Goal: Transaction & Acquisition: Book appointment/travel/reservation

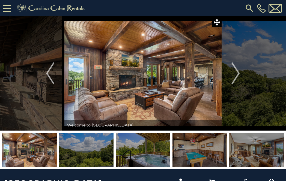
scroll to position [1386, 0]
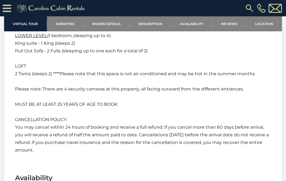
click at [250, 7] on img at bounding box center [249, 8] width 10 height 10
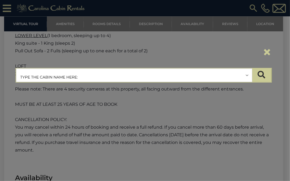
click at [87, 77] on input "text" at bounding box center [134, 76] width 236 height 14
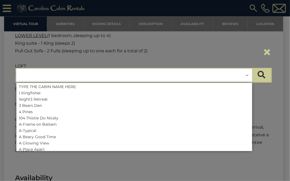
paste input "**********"
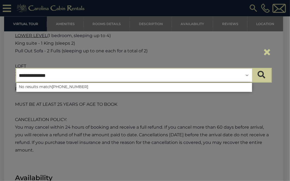
drag, startPoint x: 72, startPoint y: 74, endPoint x: 7, endPoint y: 72, distance: 65.2
click at [7, 72] on div "**********" at bounding box center [145, 90] width 290 height 181
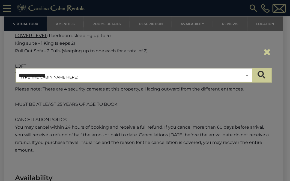
click at [58, 78] on input "**********" at bounding box center [134, 76] width 236 height 14
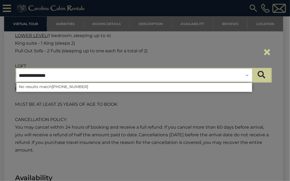
click at [58, 78] on input "**********" at bounding box center [134, 76] width 236 height 14
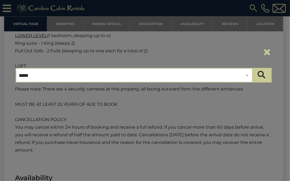
click at [59, 78] on input "*****" at bounding box center [134, 76] width 236 height 14
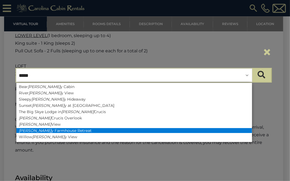
type input "*****"
click at [54, 130] on li "Valle y Farmhouse Retreat" at bounding box center [134, 130] width 236 height 5
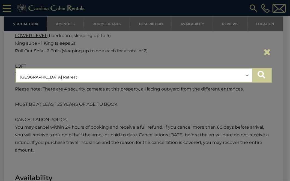
click at [260, 73] on icon "submit" at bounding box center [262, 75] width 8 height 8
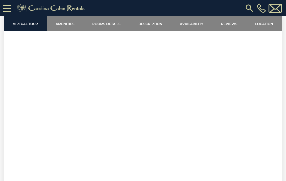
scroll to position [350, 0]
drag, startPoint x: 250, startPoint y: 120, endPoint x: 277, endPoint y: 113, distance: 28.2
click at [277, 113] on section "Virtual Tour" at bounding box center [143, 28] width 278 height 299
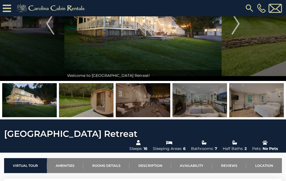
scroll to position [11, 0]
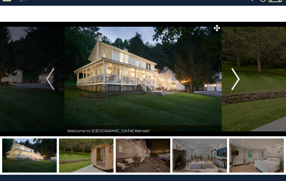
click at [237, 80] on img "Next" at bounding box center [236, 79] width 8 height 22
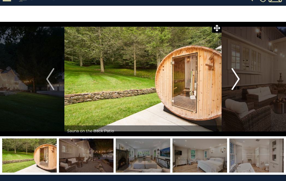
click at [235, 81] on img "Next" at bounding box center [236, 79] width 8 height 22
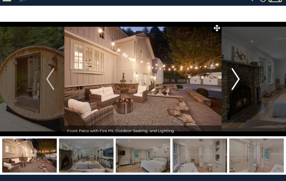
click at [235, 81] on img "Next" at bounding box center [236, 79] width 8 height 22
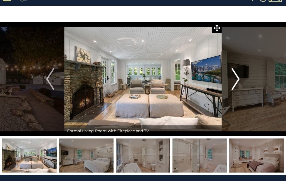
click at [235, 81] on img "Next" at bounding box center [236, 79] width 8 height 22
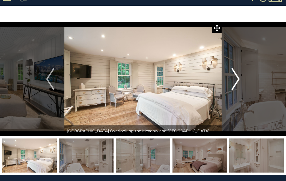
click at [235, 81] on img "Next" at bounding box center [236, 79] width 8 height 22
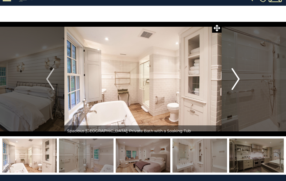
click at [235, 81] on img "Next" at bounding box center [236, 79] width 8 height 22
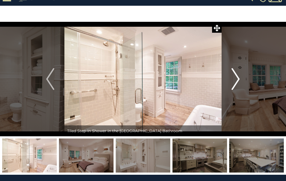
click at [235, 81] on img "Next" at bounding box center [236, 79] width 8 height 22
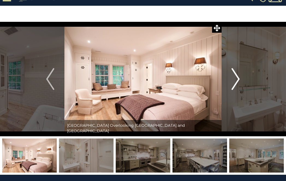
click at [235, 81] on img "Next" at bounding box center [236, 79] width 8 height 22
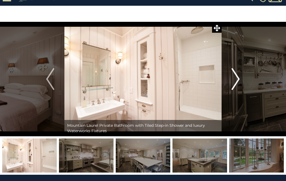
click at [235, 81] on img "Next" at bounding box center [236, 79] width 8 height 22
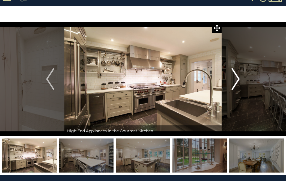
click at [235, 81] on img "Next" at bounding box center [236, 79] width 8 height 22
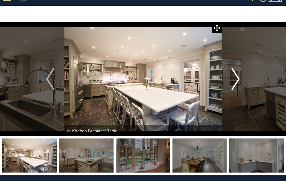
click at [235, 81] on img "Next" at bounding box center [236, 79] width 8 height 22
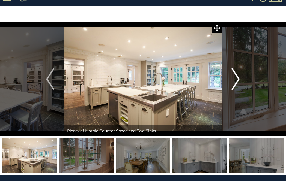
click at [235, 81] on img "Next" at bounding box center [236, 79] width 8 height 22
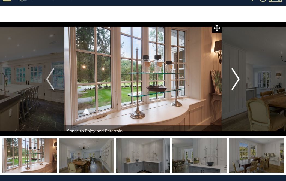
click at [235, 81] on img "Next" at bounding box center [236, 79] width 8 height 22
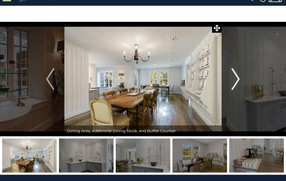
click at [235, 81] on img "Next" at bounding box center [236, 79] width 8 height 22
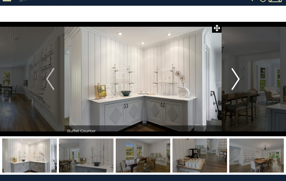
click at [235, 81] on img "Next" at bounding box center [236, 79] width 8 height 22
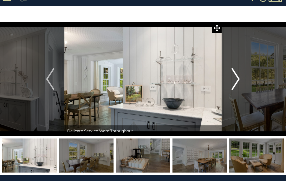
click at [235, 81] on img "Next" at bounding box center [236, 79] width 8 height 22
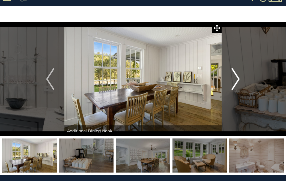
click at [235, 81] on img "Next" at bounding box center [236, 79] width 8 height 22
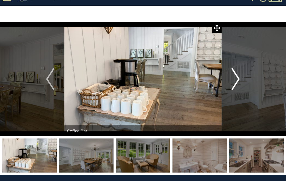
click at [235, 81] on img "Next" at bounding box center [236, 79] width 8 height 22
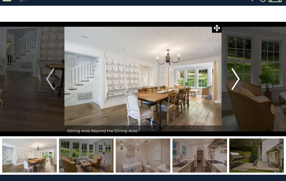
click at [235, 81] on img "Next" at bounding box center [236, 79] width 8 height 22
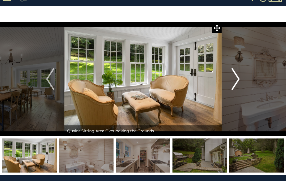
click at [235, 81] on img "Next" at bounding box center [236, 79] width 8 height 22
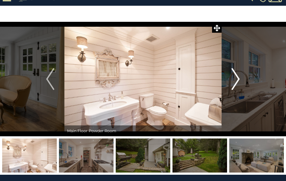
click at [235, 81] on img "Next" at bounding box center [236, 79] width 8 height 22
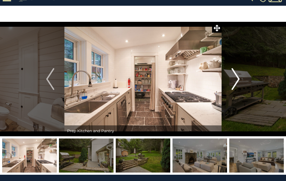
click at [235, 81] on img "Next" at bounding box center [236, 79] width 8 height 22
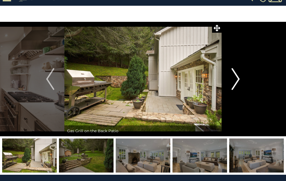
click at [235, 81] on img "Next" at bounding box center [236, 79] width 8 height 22
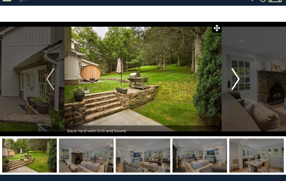
click at [235, 81] on img "Next" at bounding box center [236, 79] width 8 height 22
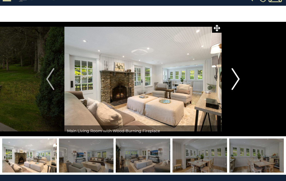
click at [235, 81] on img "Next" at bounding box center [236, 79] width 8 height 22
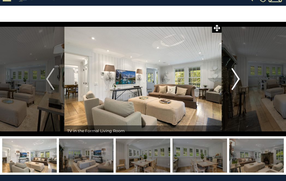
click at [235, 81] on img "Next" at bounding box center [236, 79] width 8 height 22
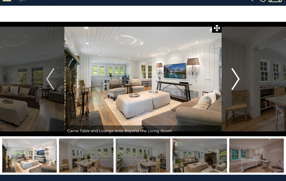
click at [235, 81] on img "Next" at bounding box center [236, 79] width 8 height 22
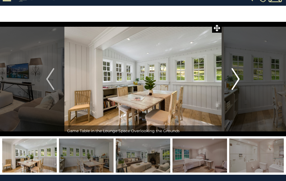
click at [235, 81] on img "Next" at bounding box center [236, 79] width 8 height 22
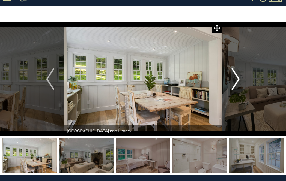
click at [235, 81] on img "Next" at bounding box center [236, 79] width 8 height 22
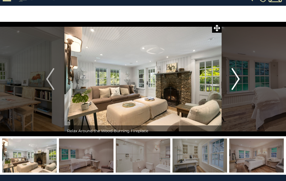
click at [235, 81] on img "Next" at bounding box center [236, 79] width 8 height 22
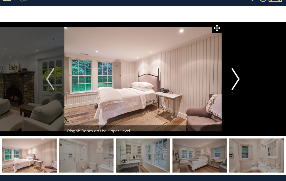
click at [235, 81] on img "Next" at bounding box center [236, 79] width 8 height 22
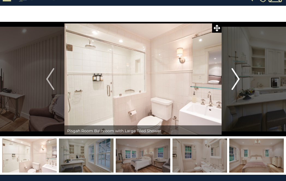
click at [235, 81] on img "Next" at bounding box center [236, 79] width 8 height 22
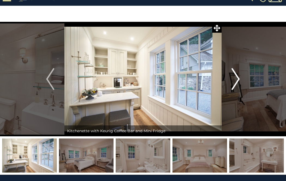
click at [235, 81] on img "Next" at bounding box center [236, 79] width 8 height 22
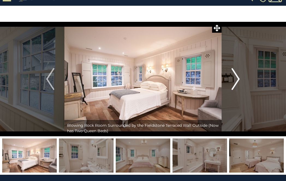
click at [235, 81] on img "Next" at bounding box center [236, 79] width 8 height 22
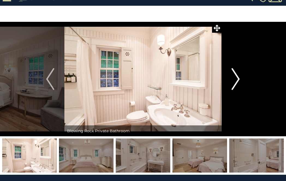
click at [235, 81] on img "Next" at bounding box center [236, 79] width 8 height 22
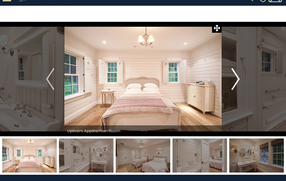
click at [235, 81] on img "Next" at bounding box center [236, 79] width 8 height 22
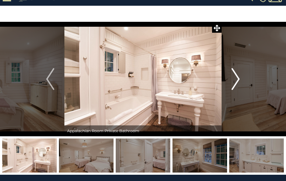
click at [235, 81] on img "Next" at bounding box center [236, 79] width 8 height 22
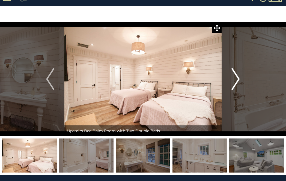
click at [235, 81] on img "Next" at bounding box center [236, 79] width 8 height 22
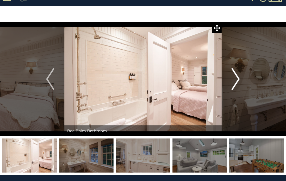
click at [235, 81] on img "Next" at bounding box center [236, 79] width 8 height 22
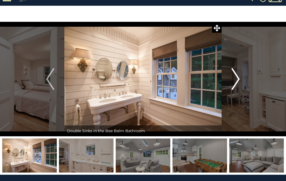
click at [235, 81] on img "Next" at bounding box center [236, 79] width 8 height 22
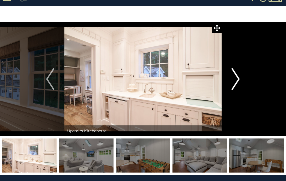
click at [235, 81] on img "Next" at bounding box center [236, 79] width 8 height 22
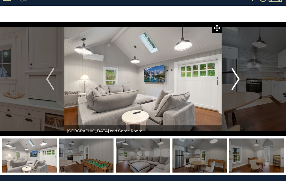
click at [235, 81] on img "Next" at bounding box center [236, 79] width 8 height 22
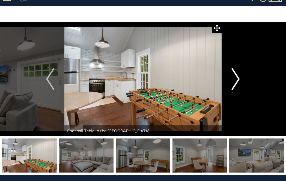
click at [235, 81] on img "Next" at bounding box center [236, 79] width 8 height 22
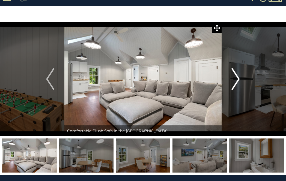
click at [235, 81] on img "Next" at bounding box center [236, 79] width 8 height 22
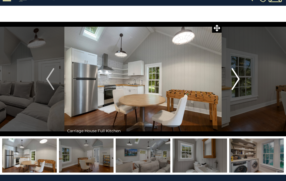
click at [235, 81] on img "Next" at bounding box center [236, 79] width 8 height 22
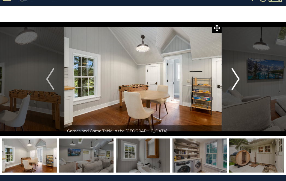
click at [235, 81] on img "Next" at bounding box center [236, 79] width 8 height 22
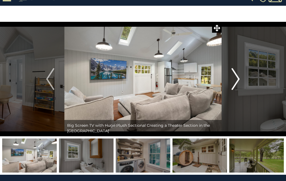
click at [235, 81] on img "Next" at bounding box center [236, 79] width 8 height 22
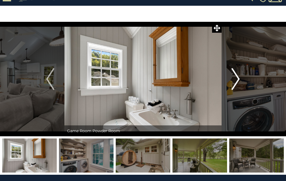
click at [235, 81] on img "Next" at bounding box center [236, 79] width 8 height 22
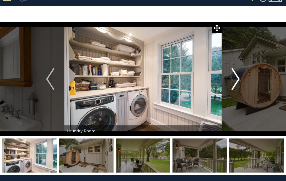
click at [235, 81] on img "Next" at bounding box center [236, 79] width 8 height 22
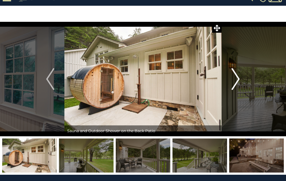
click at [235, 81] on img "Next" at bounding box center [236, 79] width 8 height 22
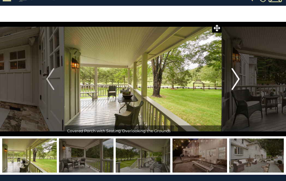
click at [235, 81] on img "Next" at bounding box center [236, 79] width 8 height 22
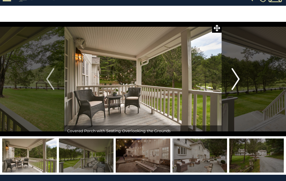
click at [235, 81] on img "Next" at bounding box center [236, 79] width 8 height 22
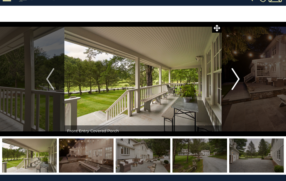
click at [235, 81] on img "Next" at bounding box center [236, 79] width 8 height 22
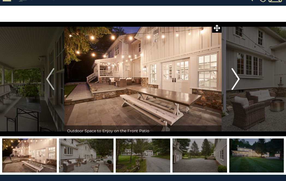
click at [235, 81] on img "Next" at bounding box center [236, 79] width 8 height 22
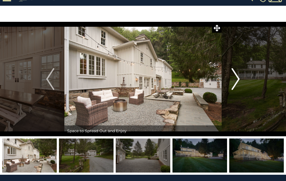
click at [235, 81] on img "Next" at bounding box center [236, 79] width 8 height 22
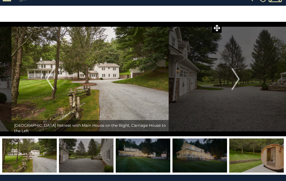
drag, startPoint x: 216, startPoint y: 80, endPoint x: 163, endPoint y: 80, distance: 52.9
click at [163, 80] on img at bounding box center [89, 79] width 157 height 115
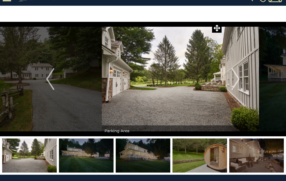
drag, startPoint x: 155, startPoint y: 78, endPoint x: 194, endPoint y: 85, distance: 39.6
click at [194, 85] on img at bounding box center [180, 79] width 157 height 115
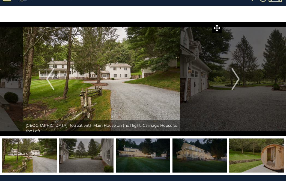
drag, startPoint x: 204, startPoint y: 93, endPoint x: 156, endPoint y: 87, distance: 48.1
click at [156, 88] on img at bounding box center [101, 79] width 157 height 115
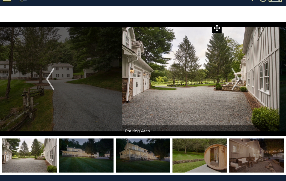
drag, startPoint x: 133, startPoint y: 98, endPoint x: 220, endPoint y: 103, distance: 87.4
click at [221, 103] on div "[GEOGRAPHIC_DATA] Retreat" at bounding box center [142, 79] width 157 height 115
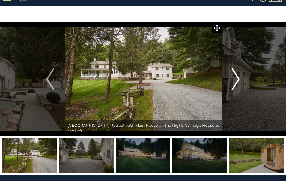
drag, startPoint x: 169, startPoint y: 84, endPoint x: 236, endPoint y: 87, distance: 67.2
click at [221, 87] on div "[GEOGRAPHIC_DATA] Retreat" at bounding box center [142, 79] width 157 height 115
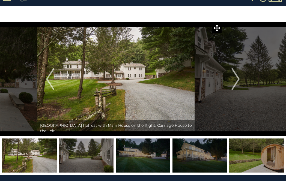
drag, startPoint x: 195, startPoint y: 82, endPoint x: 136, endPoint y: 78, distance: 59.1
click at [143, 82] on img at bounding box center [115, 79] width 157 height 115
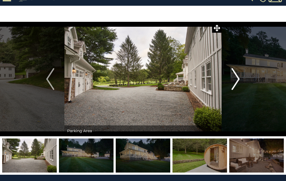
click at [230, 78] on button "Next" at bounding box center [235, 79] width 28 height 115
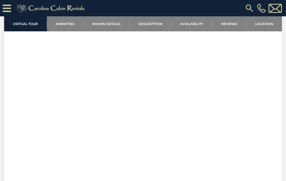
scroll to position [339, 0]
